Goal: Task Accomplishment & Management: Complete application form

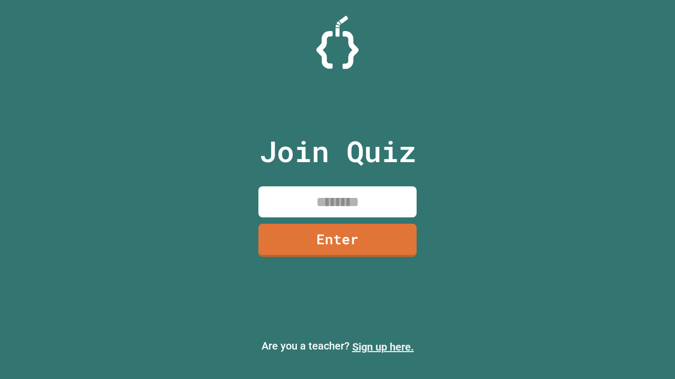
click at [383, 347] on link "Sign up here." at bounding box center [383, 347] width 62 height 13
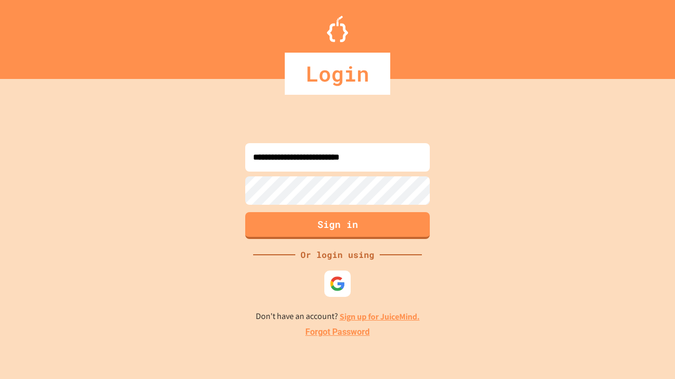
type input "**********"
